Goal: Navigation & Orientation: Find specific page/section

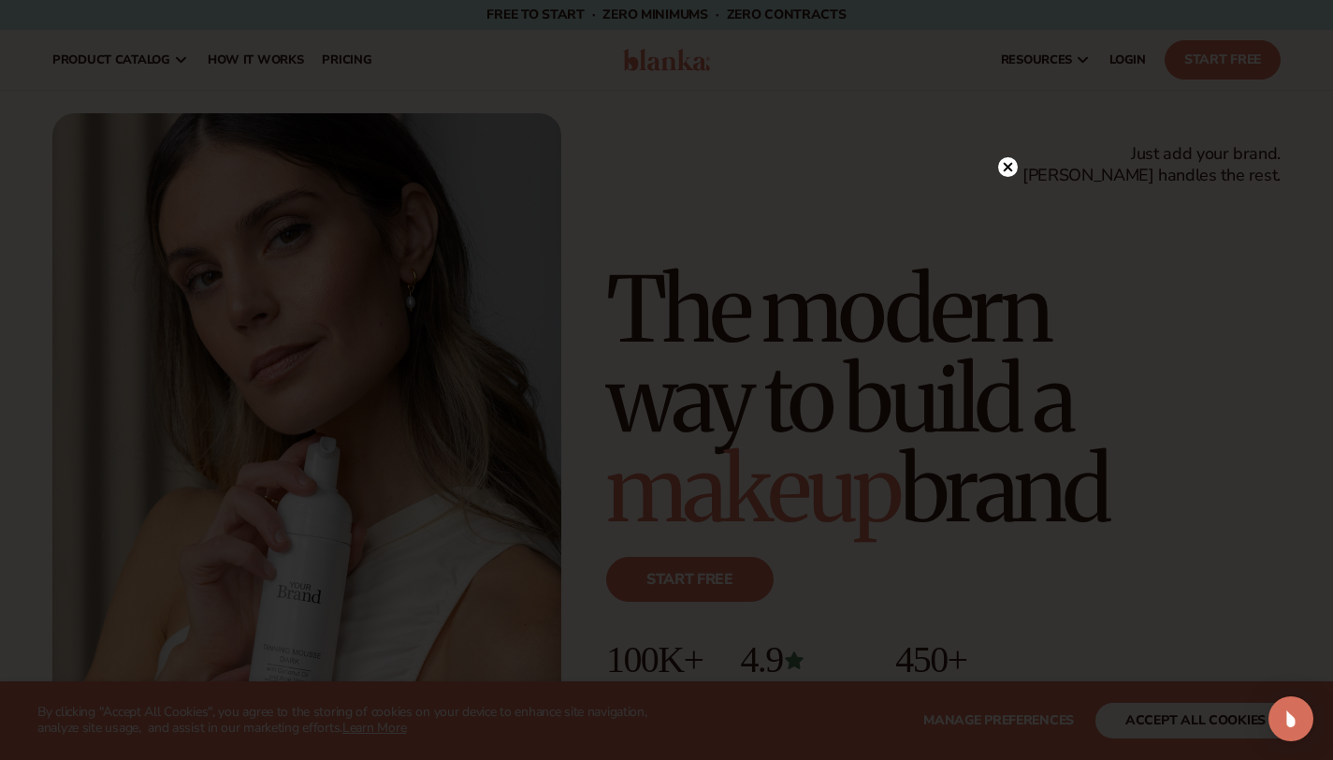
click at [1026, 178] on div at bounding box center [666, 380] width 1333 height 760
click at [1013, 175] on icon at bounding box center [1008, 167] width 20 height 20
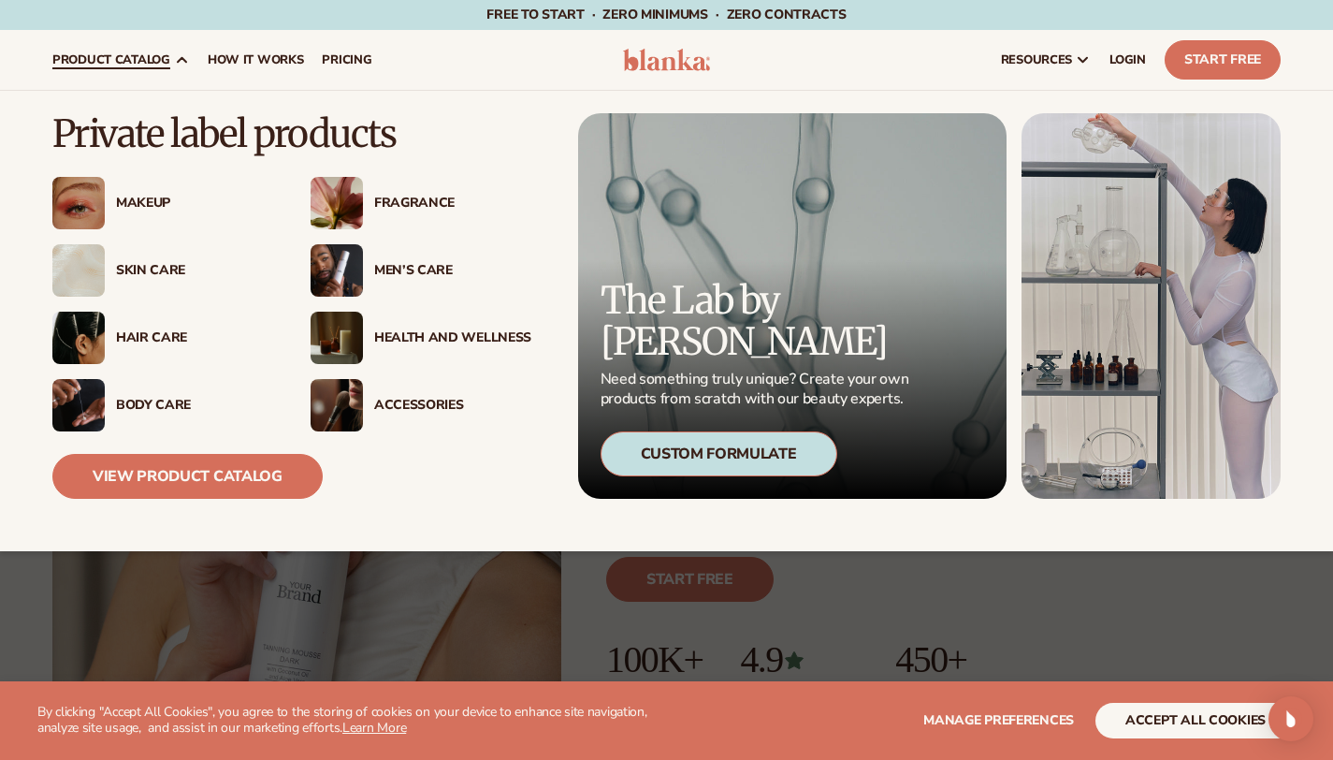
click at [143, 204] on div "Makeup" at bounding box center [194, 204] width 157 height 16
